Goal: Check status: Check status

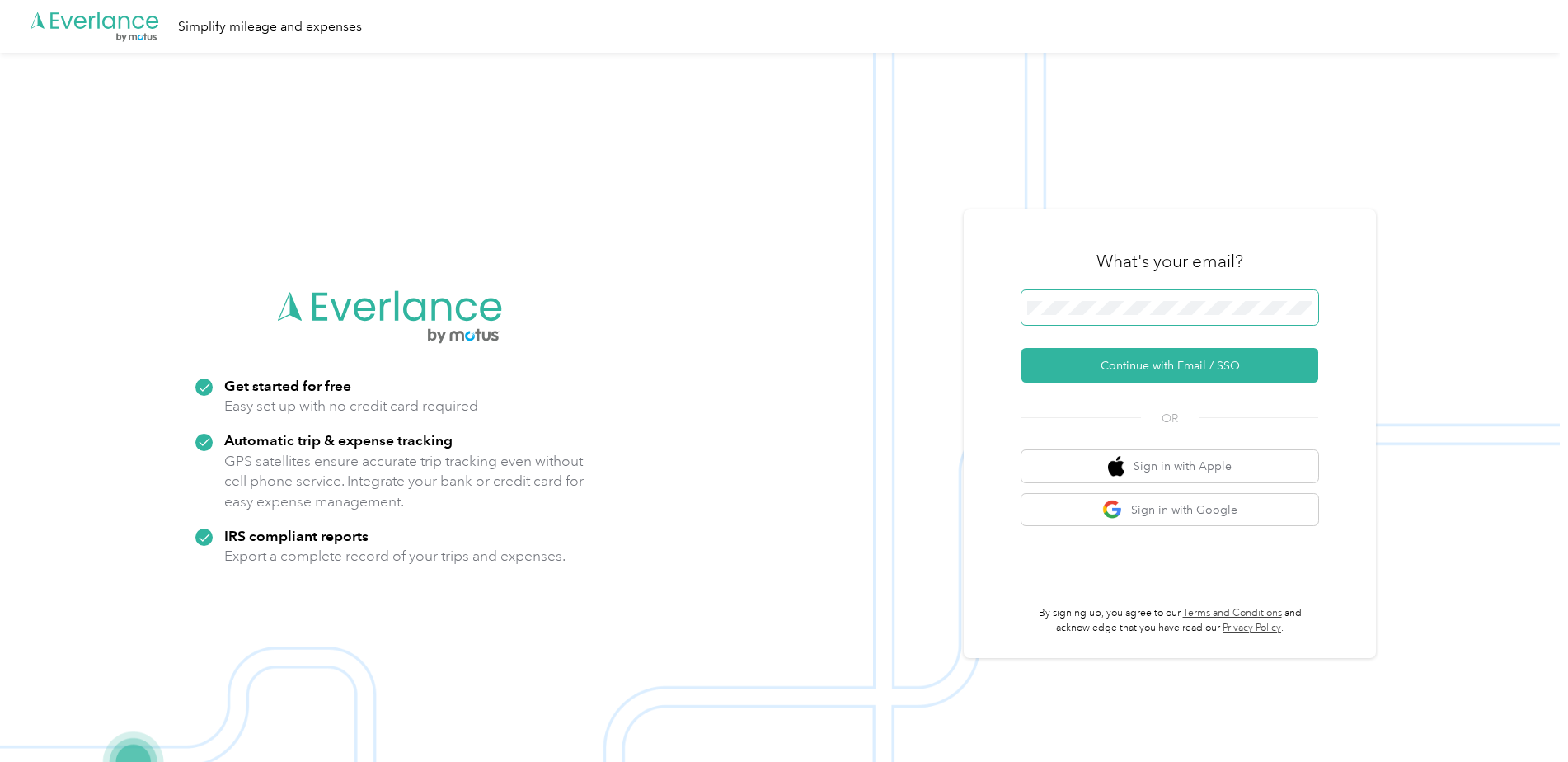
click at [1150, 316] on span at bounding box center [1170, 307] width 297 height 35
click at [1409, 230] on img at bounding box center [780, 433] width 1560 height 762
click at [1057, 318] on span at bounding box center [1170, 307] width 297 height 35
click at [1121, 375] on button "Continue with Email / SSO" at bounding box center [1170, 365] width 297 height 35
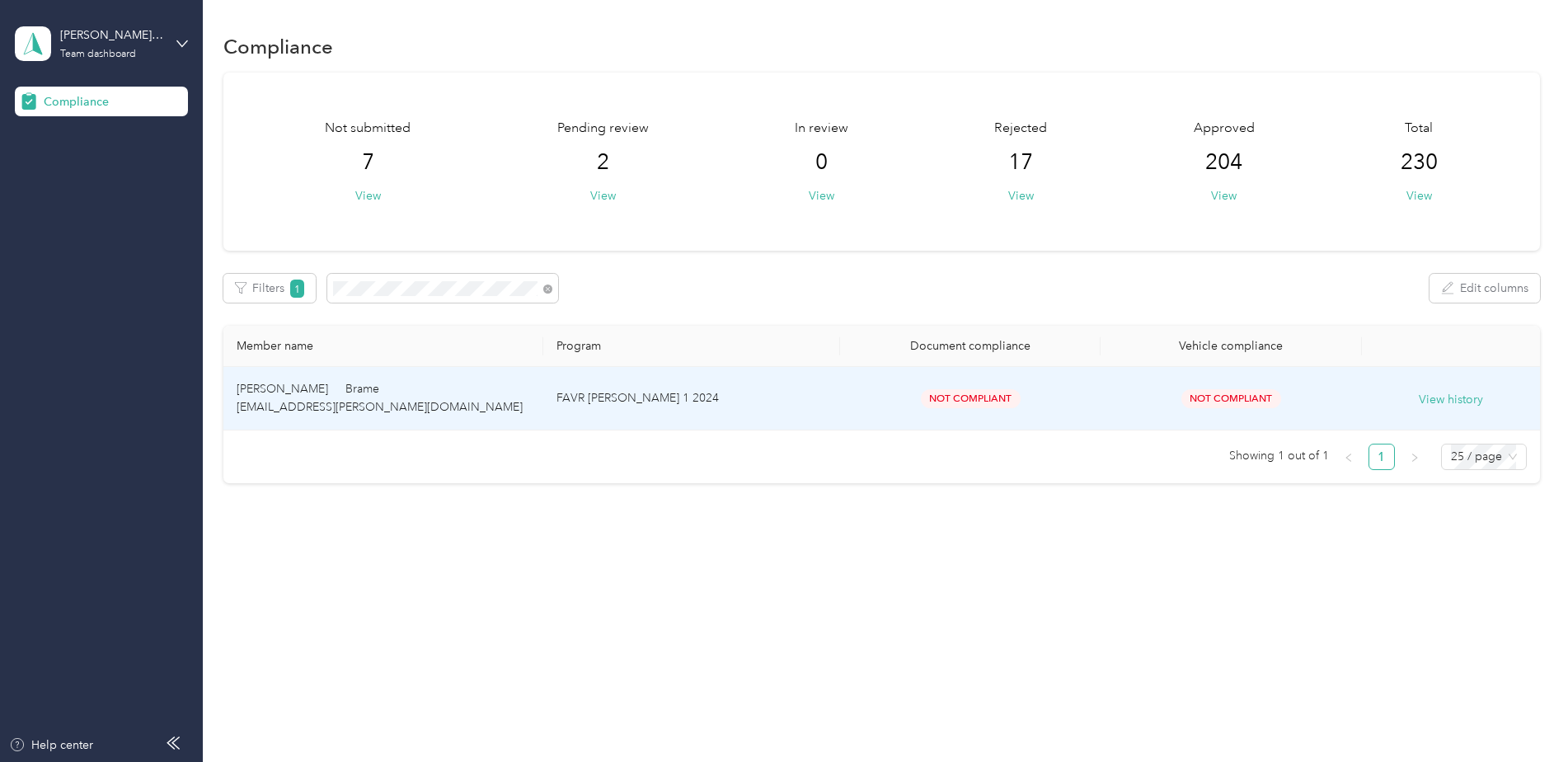
click at [501, 415] on td "[PERSON_NAME] Brame [EMAIL_ADDRESS][PERSON_NAME][DOMAIN_NAME]" at bounding box center [383, 399] width 320 height 64
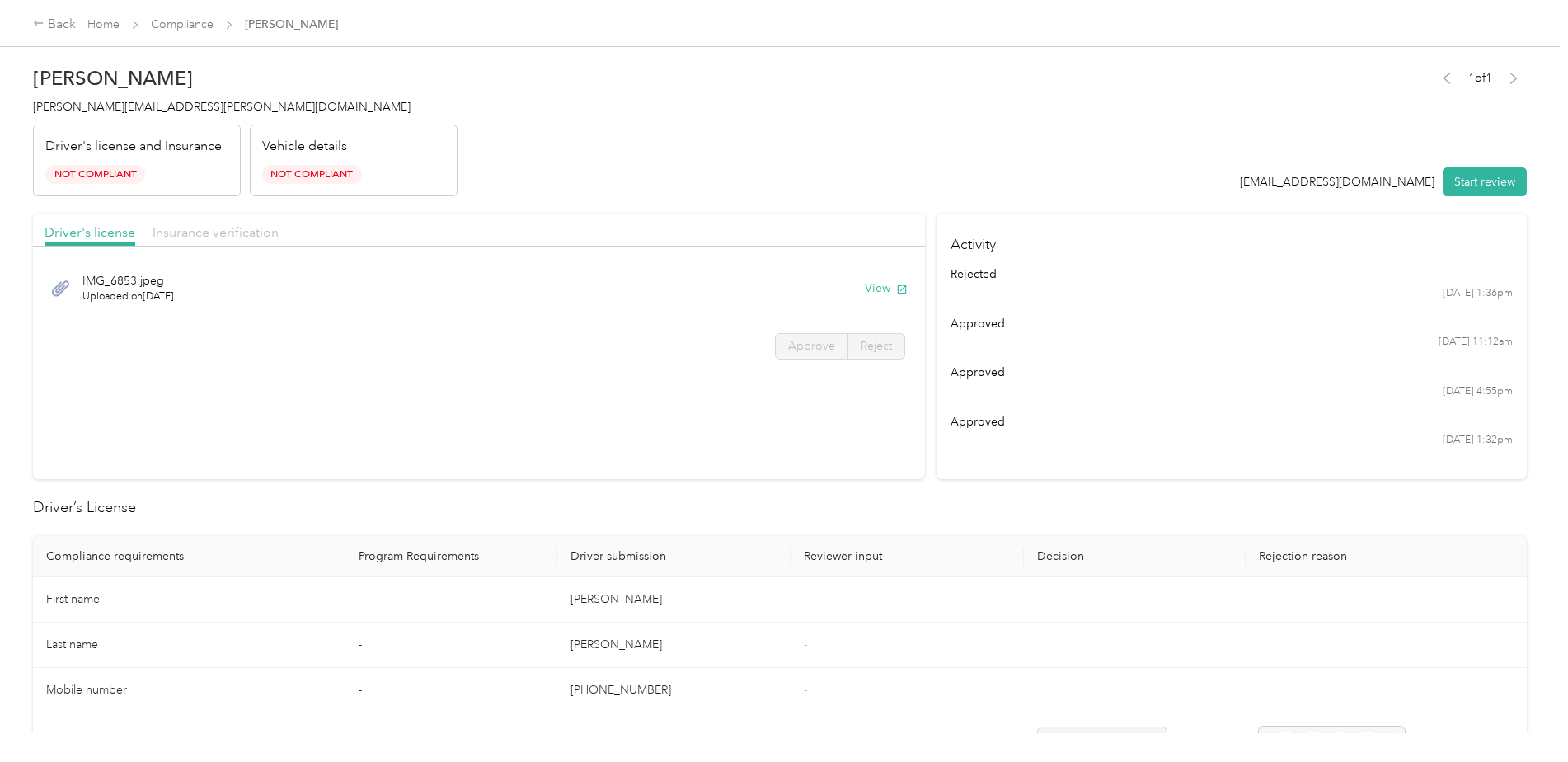
click at [191, 232] on span "Insurance verification" at bounding box center [216, 232] width 126 height 16
click at [867, 285] on button "View" at bounding box center [887, 288] width 43 height 17
click at [448, 41] on div "Back Home Compliance [PERSON_NAME]" at bounding box center [784, 23] width 1568 height 47
click at [240, 229] on span "Insurance verification" at bounding box center [216, 232] width 126 height 16
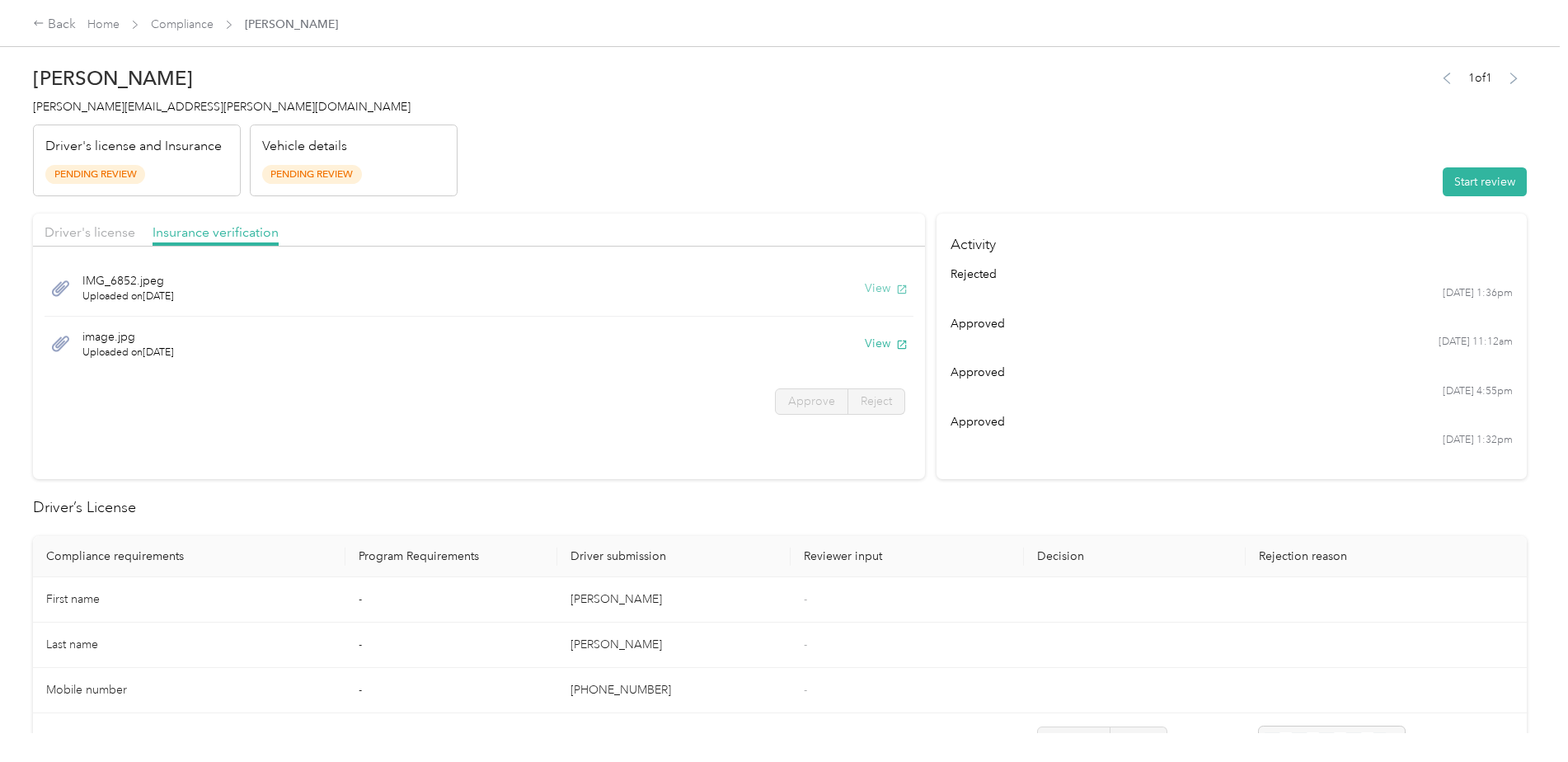
click at [874, 287] on button "View" at bounding box center [887, 288] width 43 height 17
click at [865, 286] on button "View" at bounding box center [887, 288] width 43 height 17
